Goal: Find specific page/section: Find specific page/section

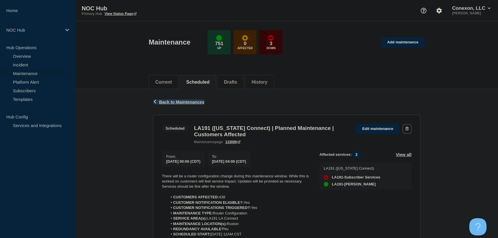
click at [191, 101] on span "Back to Maintenances" at bounding box center [181, 101] width 45 height 5
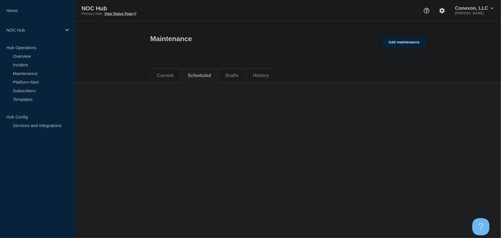
click at [172, 77] on li "Current" at bounding box center [166, 75] width 30 height 14
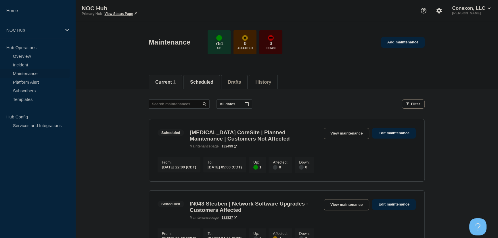
click at [167, 80] on button "Current 1" at bounding box center [165, 82] width 20 height 5
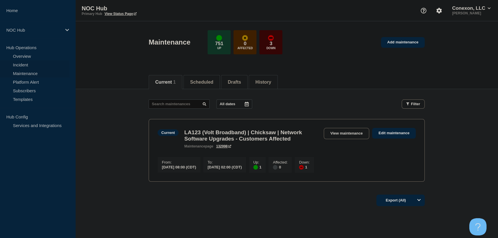
click at [17, 64] on link "Incident" at bounding box center [35, 64] width 70 height 9
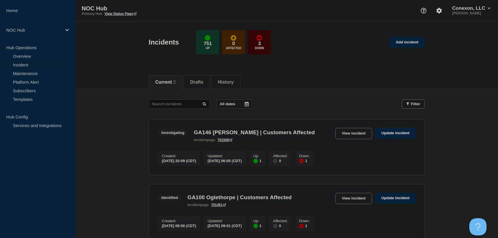
click at [129, 120] on main "All dates Filter Investigating 1 Up 1 Down GA146 [PERSON_NAME] | Customers Affe…" at bounding box center [286, 169] width 422 height 160
